Goal: Task Accomplishment & Management: Manage account settings

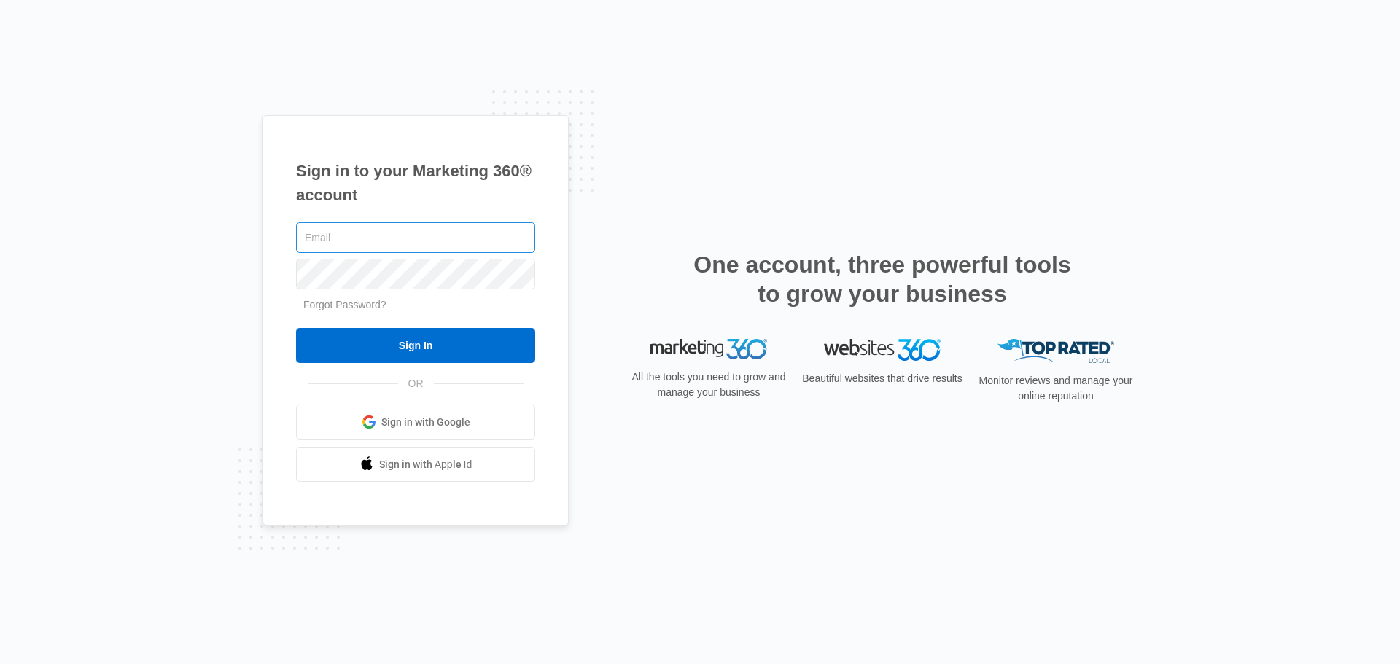
click at [388, 246] on input "text" at bounding box center [415, 237] width 239 height 31
type input "[PERSON_NAME][EMAIL_ADDRESS][DOMAIN_NAME]"
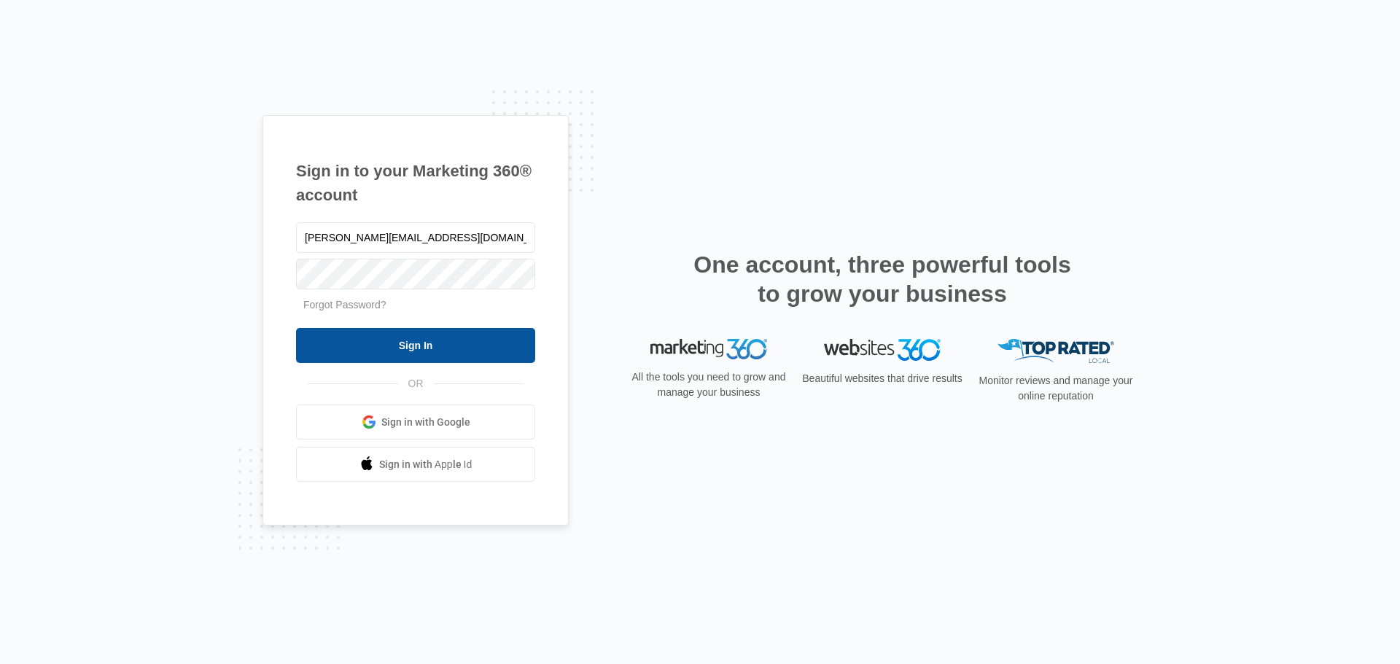
click at [445, 346] on input "Sign In" at bounding box center [415, 345] width 239 height 35
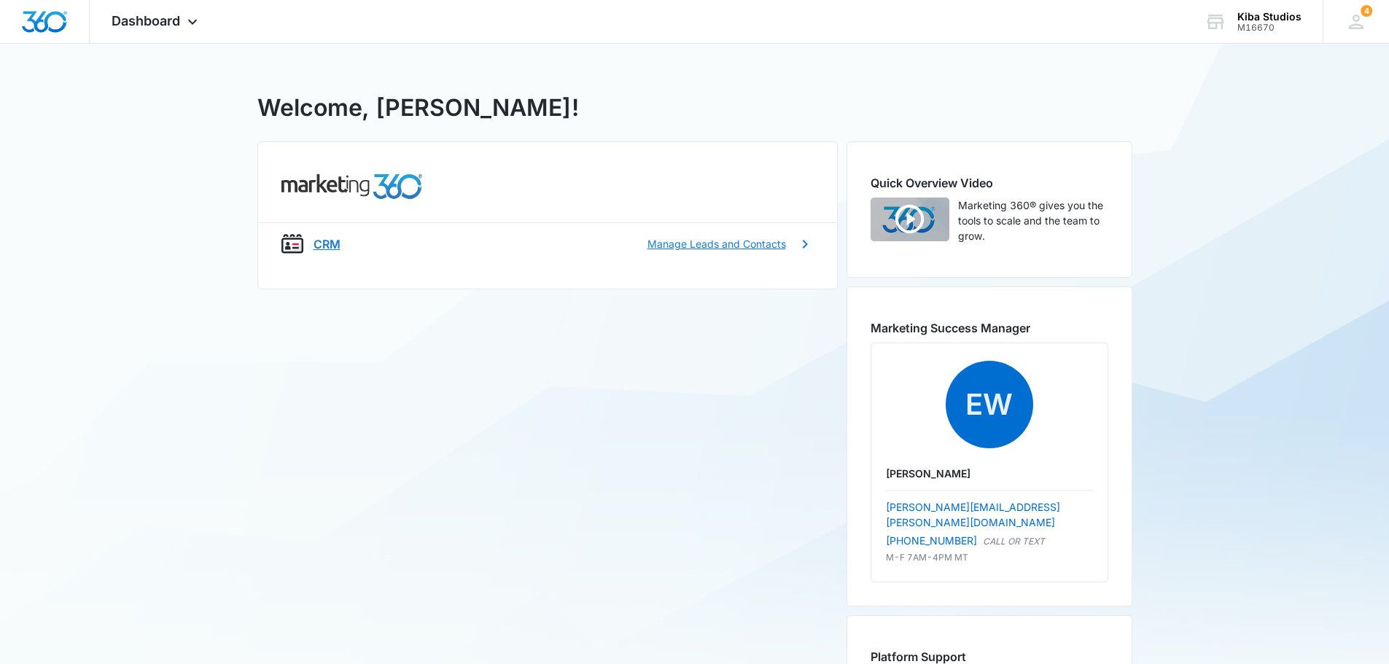
click at [308, 239] on div "CRM Manage Leads and Contacts" at bounding box center [548, 244] width 532 height 22
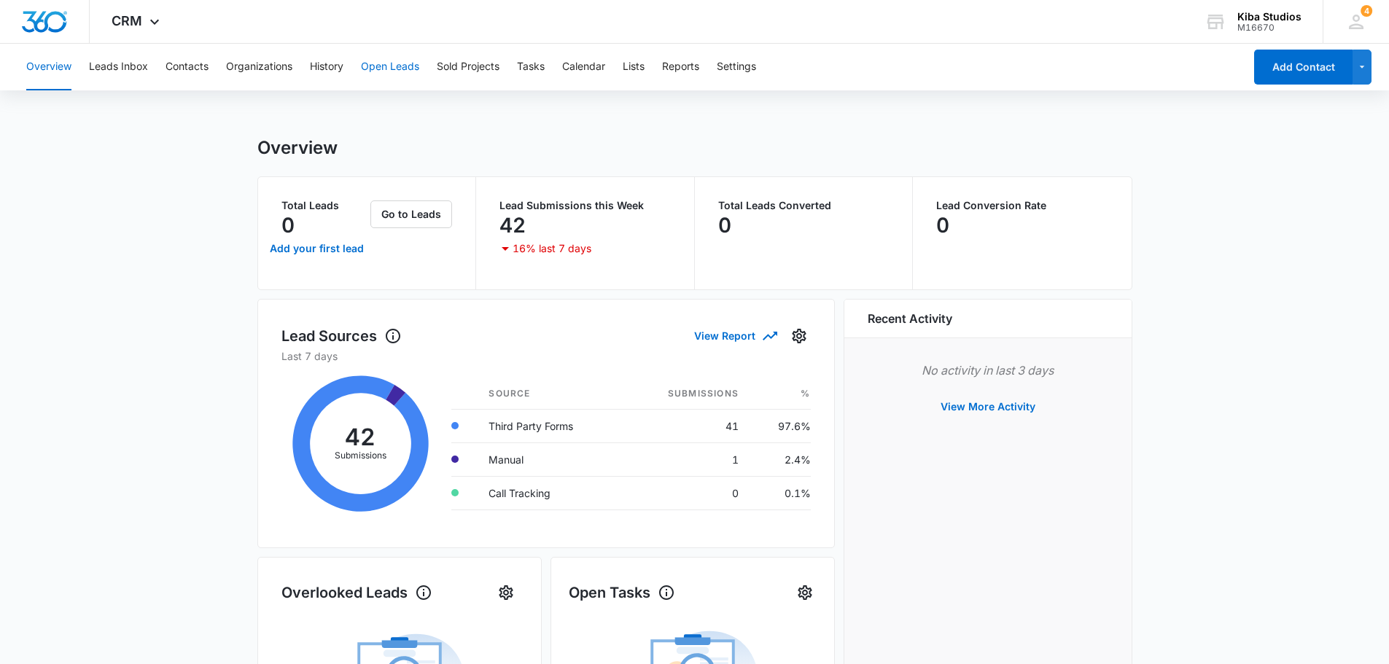
click at [370, 69] on button "Open Leads" at bounding box center [390, 67] width 58 height 47
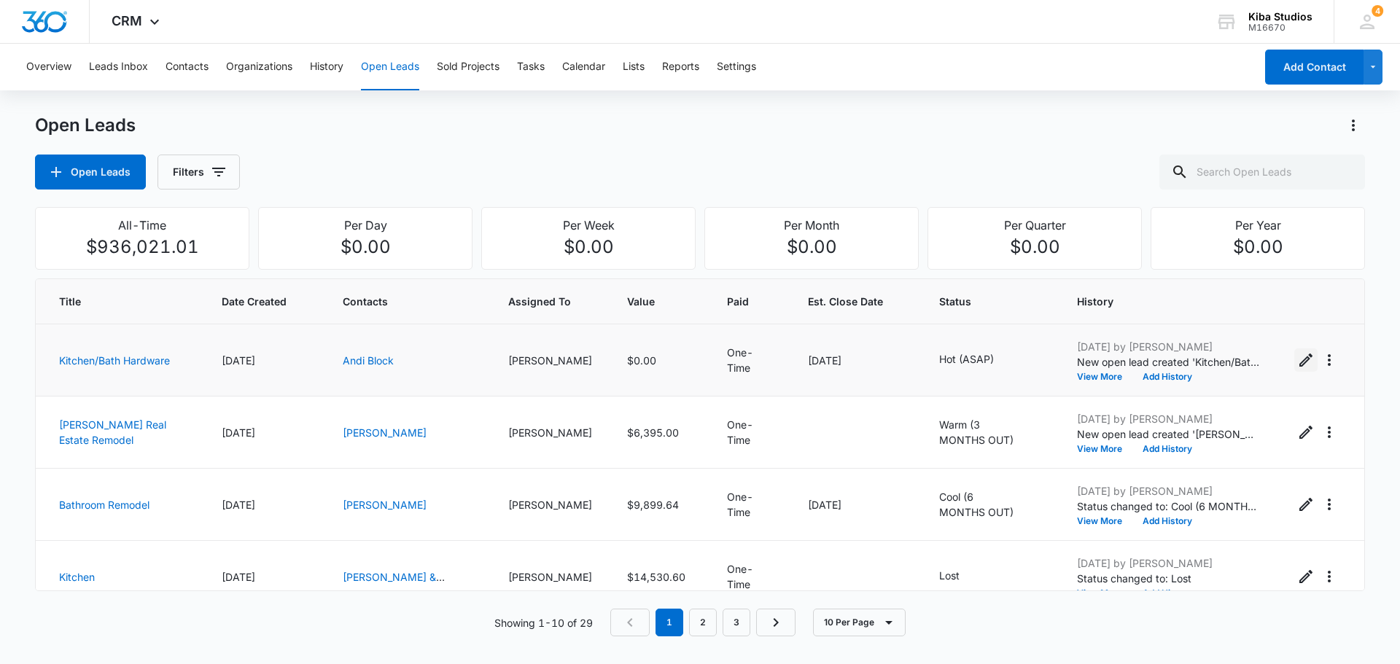
click at [1301, 357] on icon "Edit Open Lead" at bounding box center [1307, 361] width 18 height 18
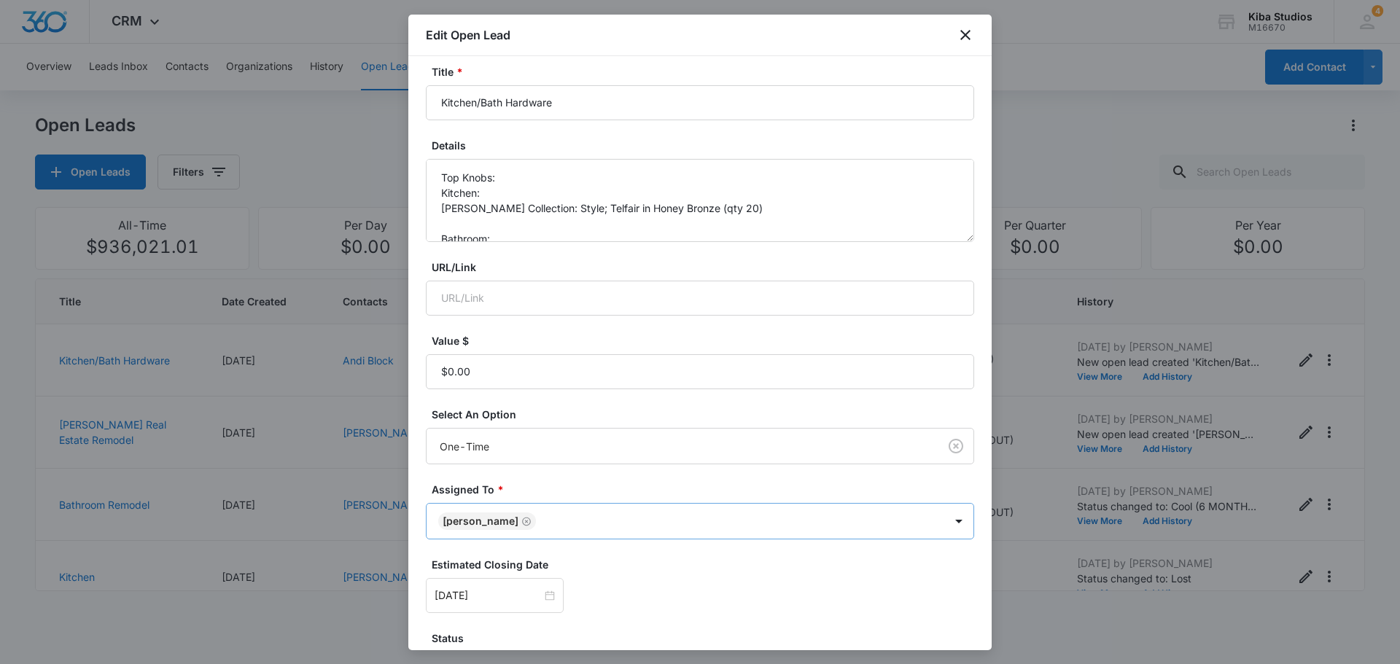
scroll to position [193, 0]
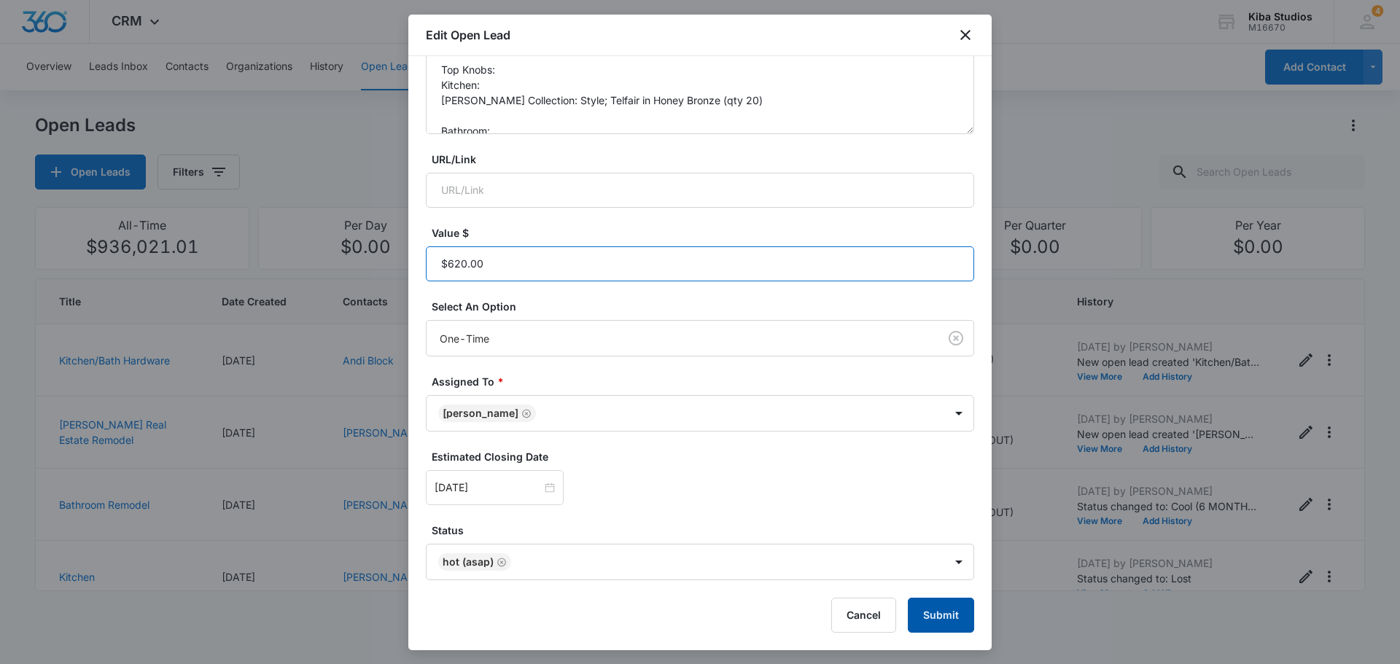
type input "$620.00"
click at [931, 617] on button "Submit" at bounding box center [941, 615] width 66 height 35
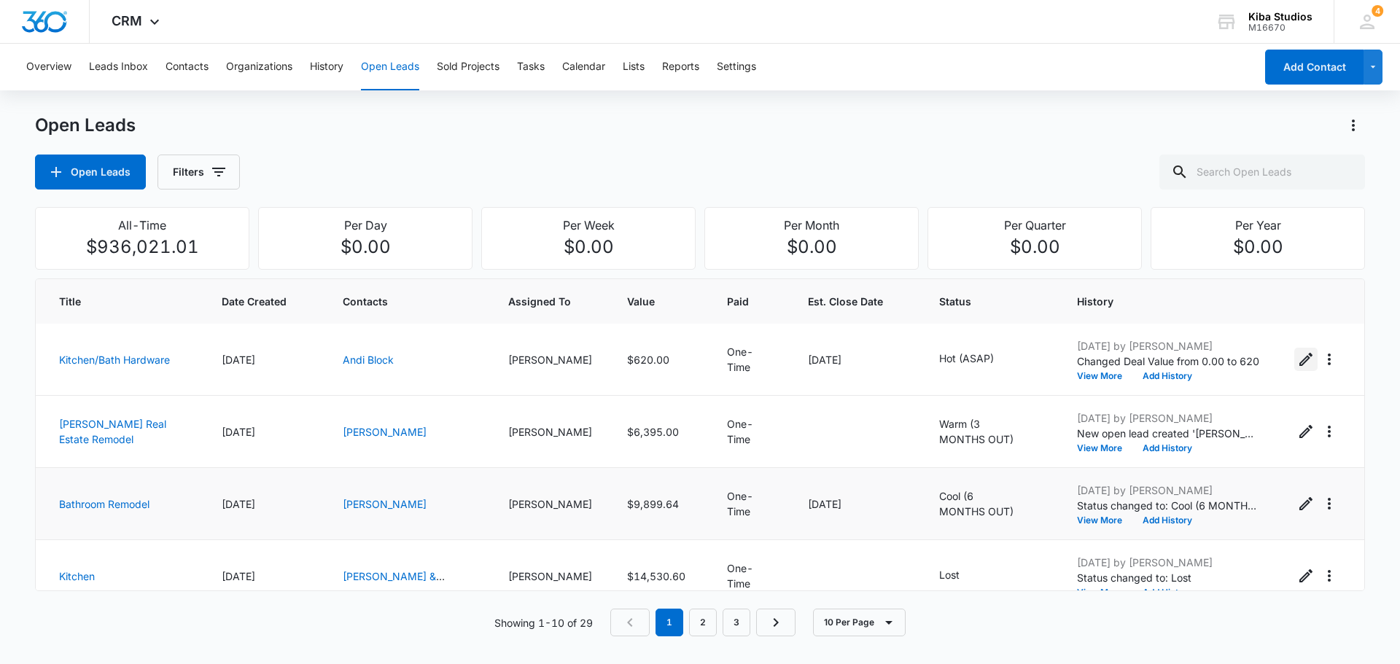
scroll to position [0, 0]
